Goal: Transaction & Acquisition: Purchase product/service

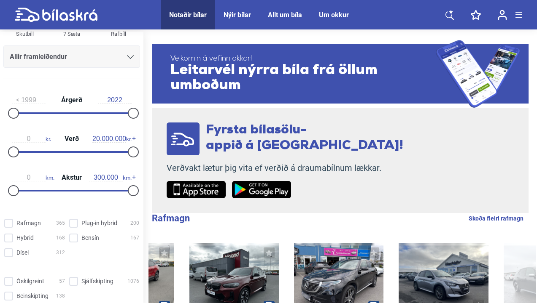
scroll to position [103, 0]
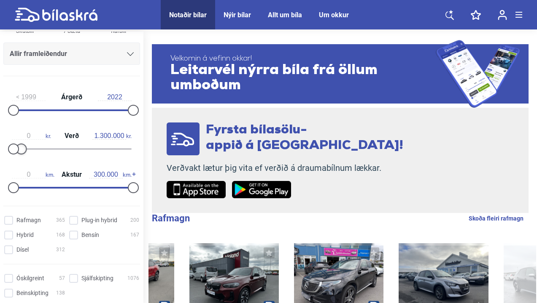
type input "1.200.000"
drag, startPoint x: 128, startPoint y: 150, endPoint x: 18, endPoint y: 163, distance: 110.4
click at [18, 163] on div "1999 Árgerð 2022 0 kr. Verð 1.200.000 kr. 0 km. Akstur 300.000 km." at bounding box center [71, 141] width 143 height 116
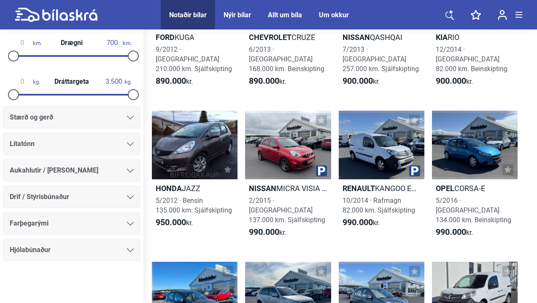
scroll to position [433, 0]
click at [129, 199] on icon at bounding box center [130, 198] width 7 height 4
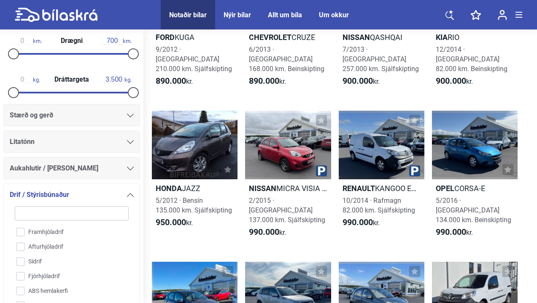
scroll to position [560, 0]
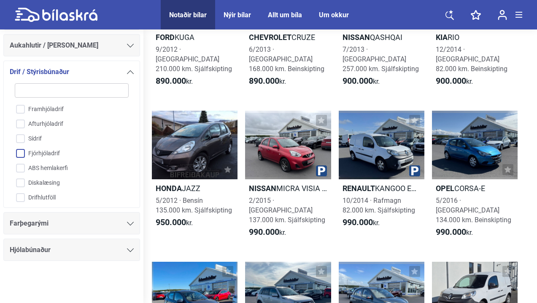
click at [23, 154] on input "Fjórhjóladrif" at bounding box center [66, 154] width 115 height 15
checkbox input "true"
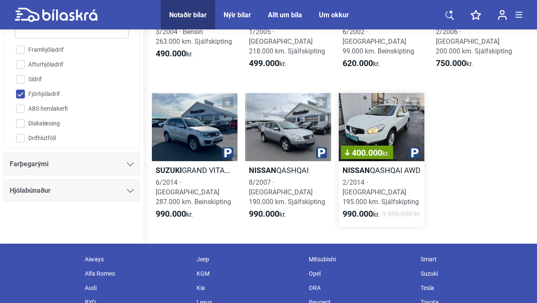
scroll to position [155, 0]
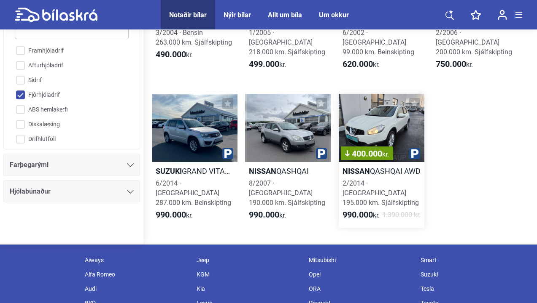
click at [370, 108] on div "400.000 kr." at bounding box center [381, 128] width 86 height 69
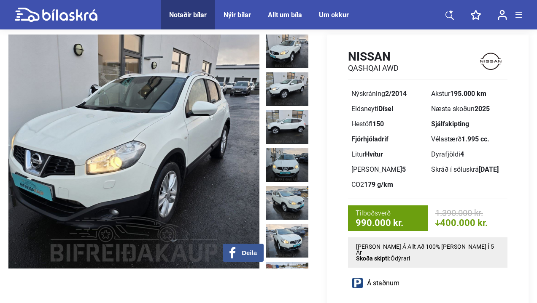
scroll to position [29, 0]
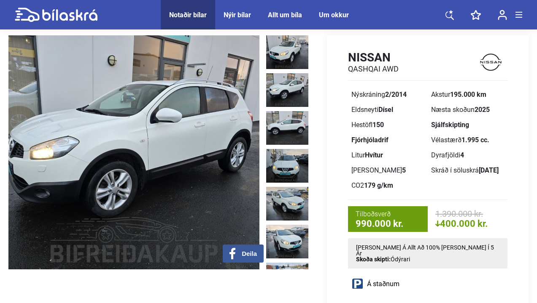
click at [282, 91] on img at bounding box center [287, 90] width 42 height 34
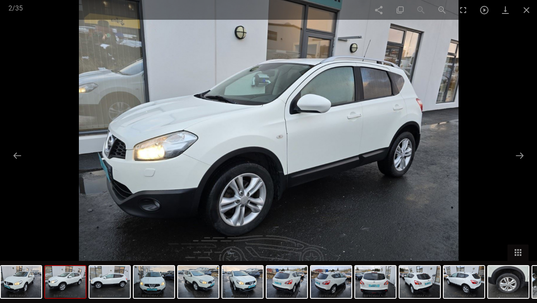
scroll to position [23, 0]
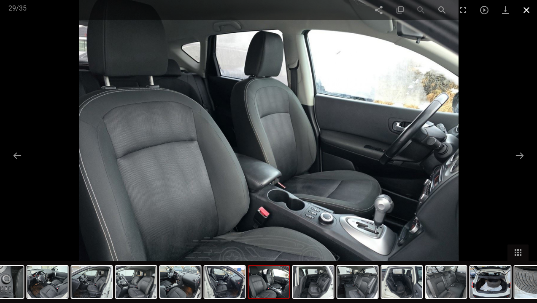
click at [525, 6] on span at bounding box center [525, 10] width 21 height 20
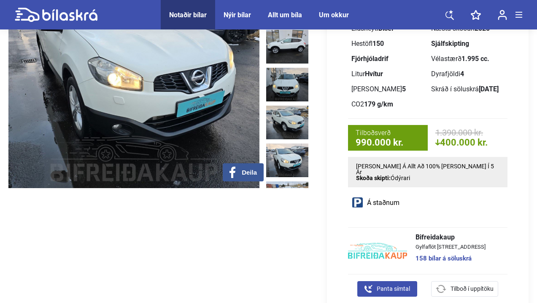
scroll to position [108, 0]
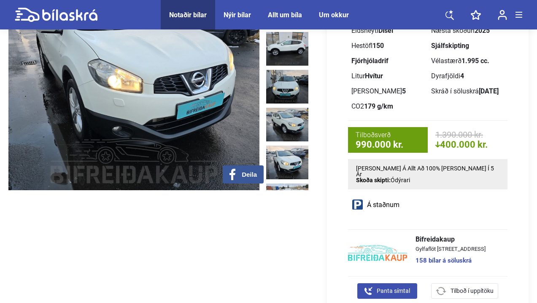
click at [252, 177] on span "Deila" at bounding box center [249, 175] width 15 height 8
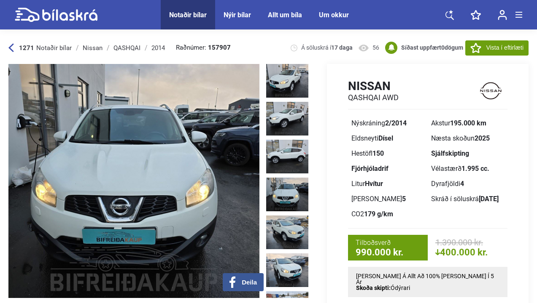
scroll to position [0, 0]
